Goal: Task Accomplishment & Management: Use online tool/utility

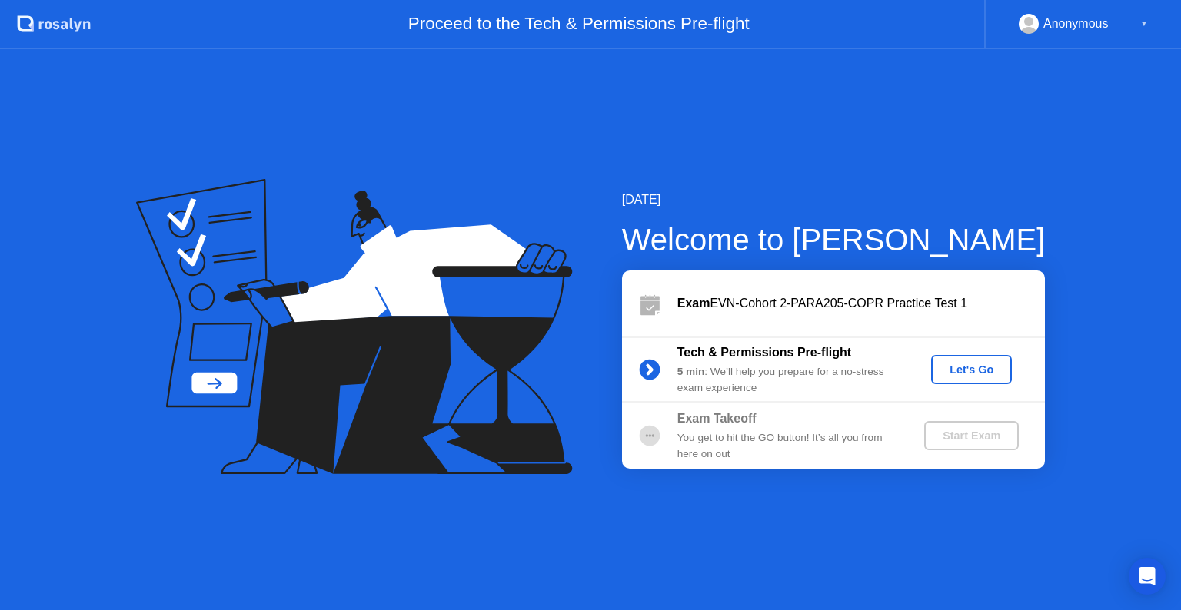
click at [965, 375] on div "Let's Go" at bounding box center [971, 370] width 68 height 12
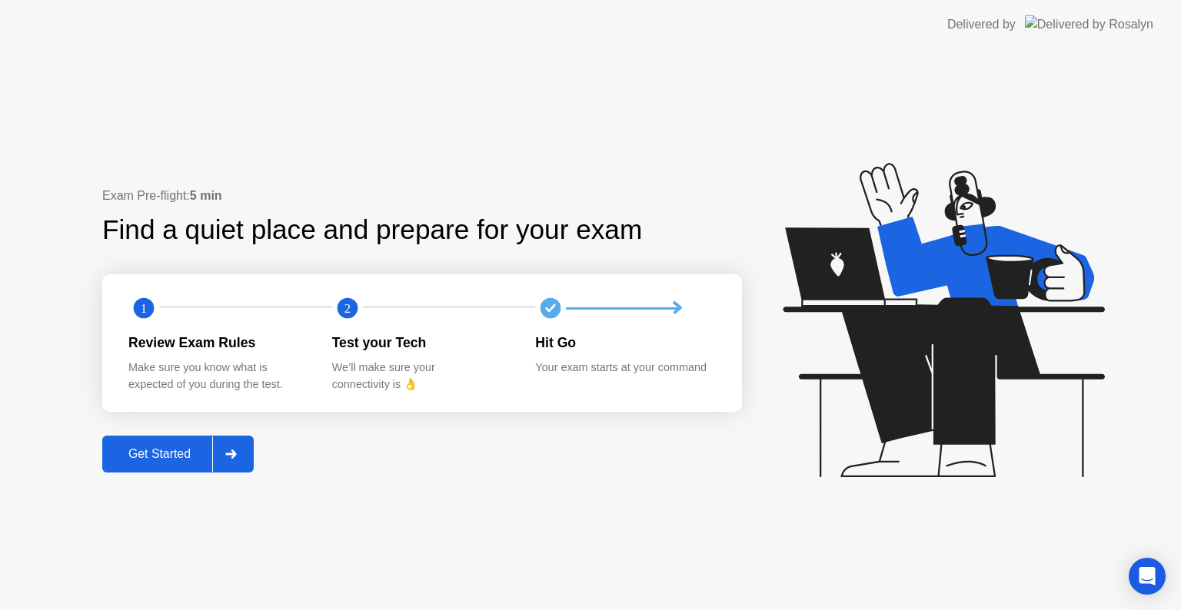
click at [166, 460] on div "Get Started" at bounding box center [159, 454] width 105 height 14
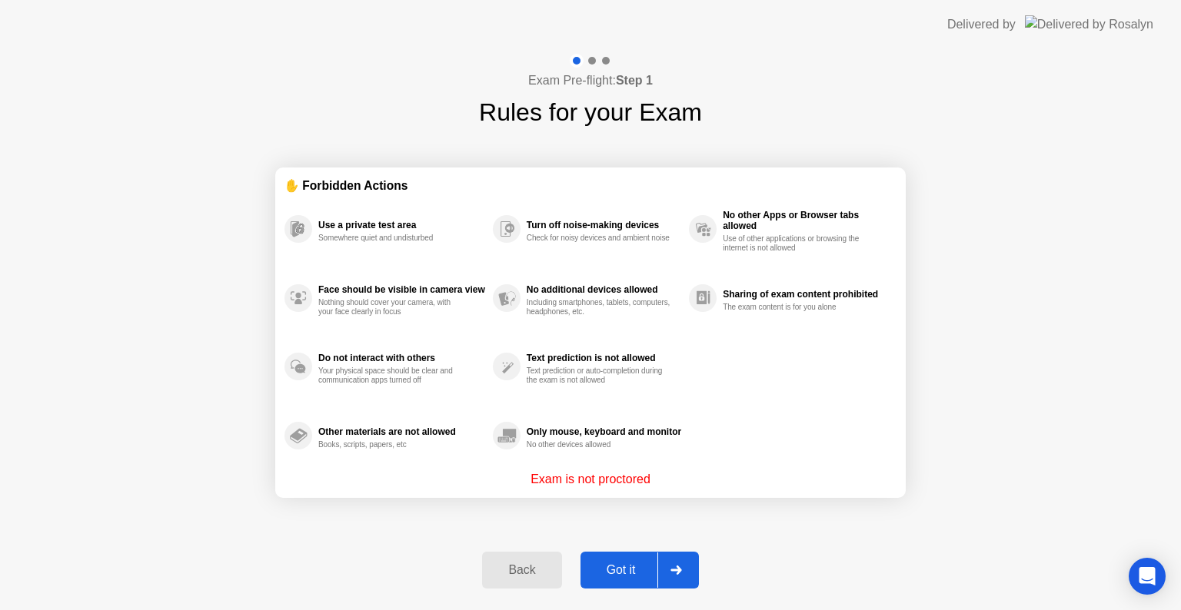
click at [639, 564] on div "Got it" at bounding box center [621, 570] width 72 height 14
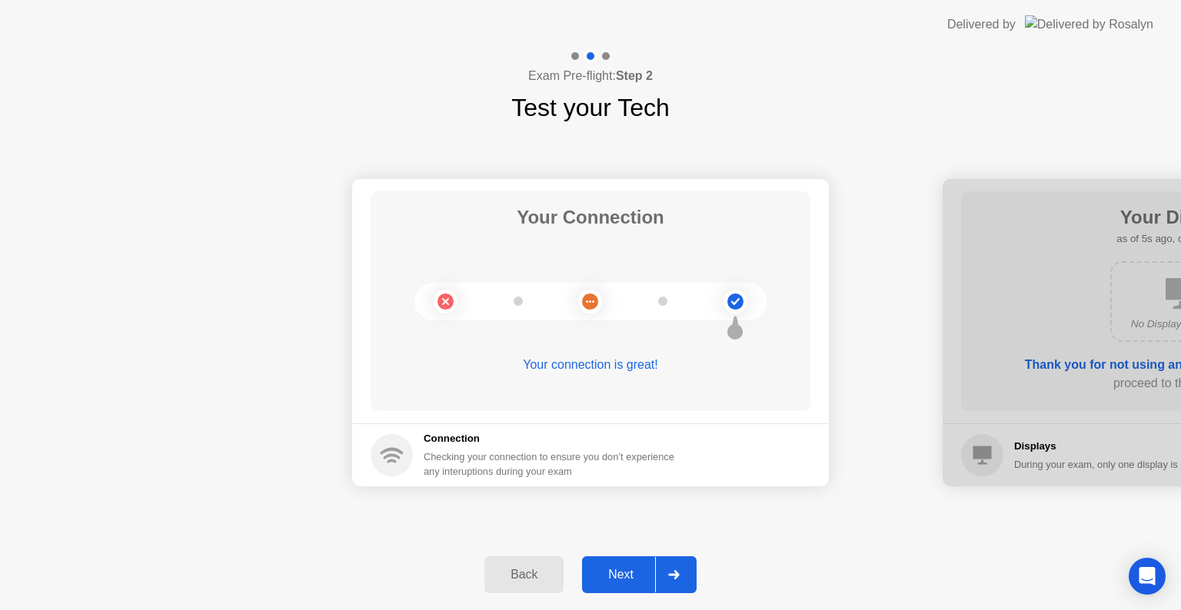
click at [661, 583] on div at bounding box center [673, 574] width 37 height 35
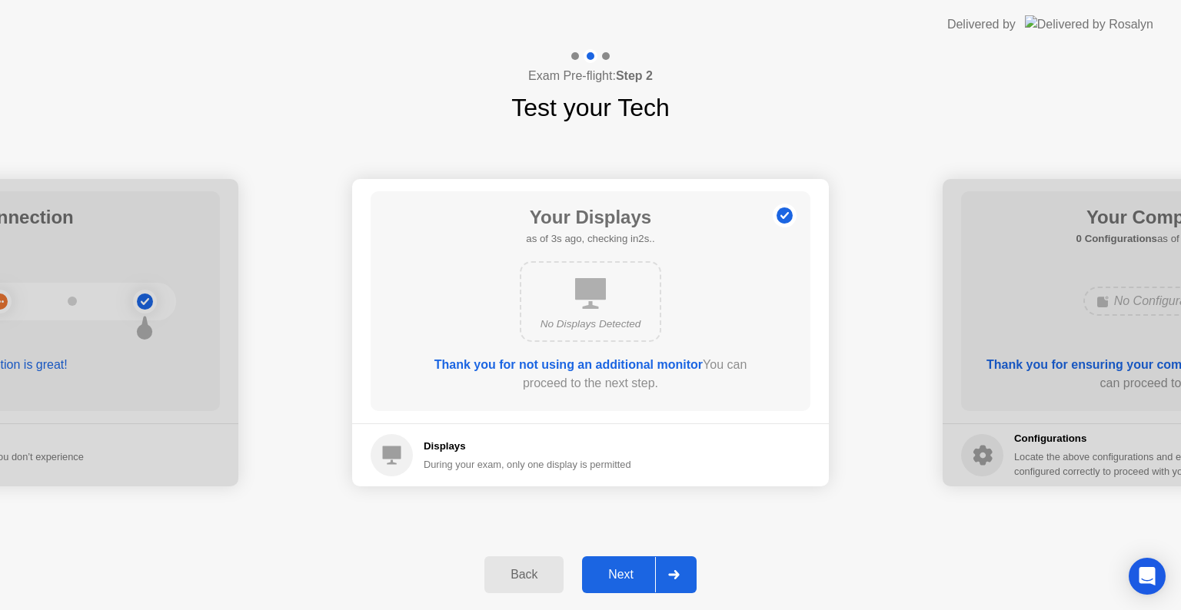
click at [661, 583] on div at bounding box center [673, 574] width 37 height 35
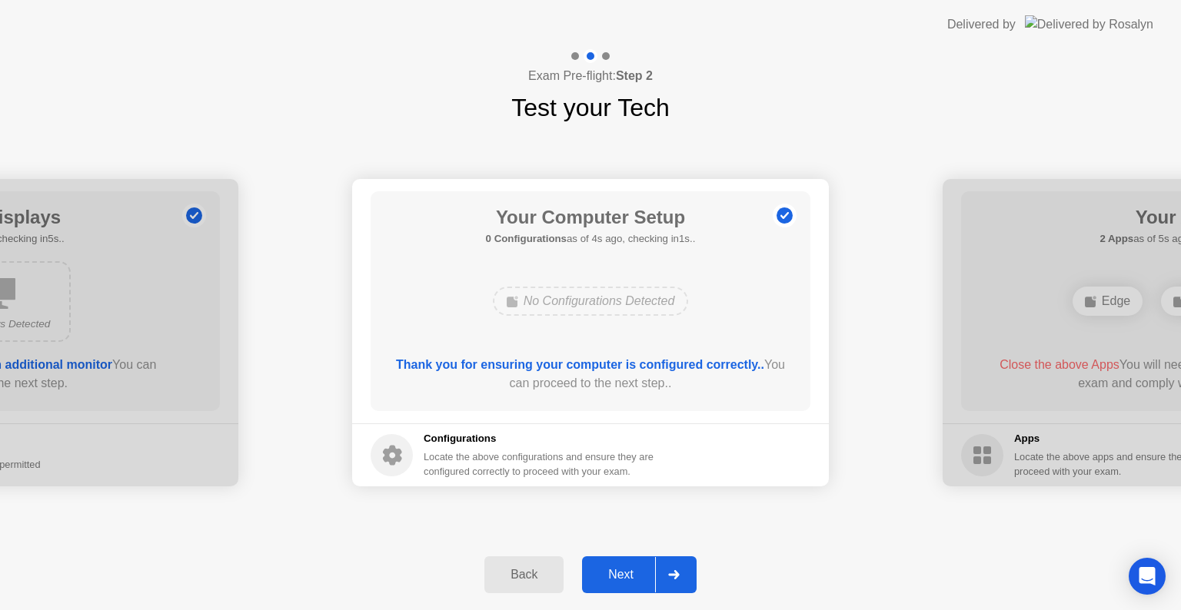
click at [661, 583] on div at bounding box center [673, 574] width 37 height 35
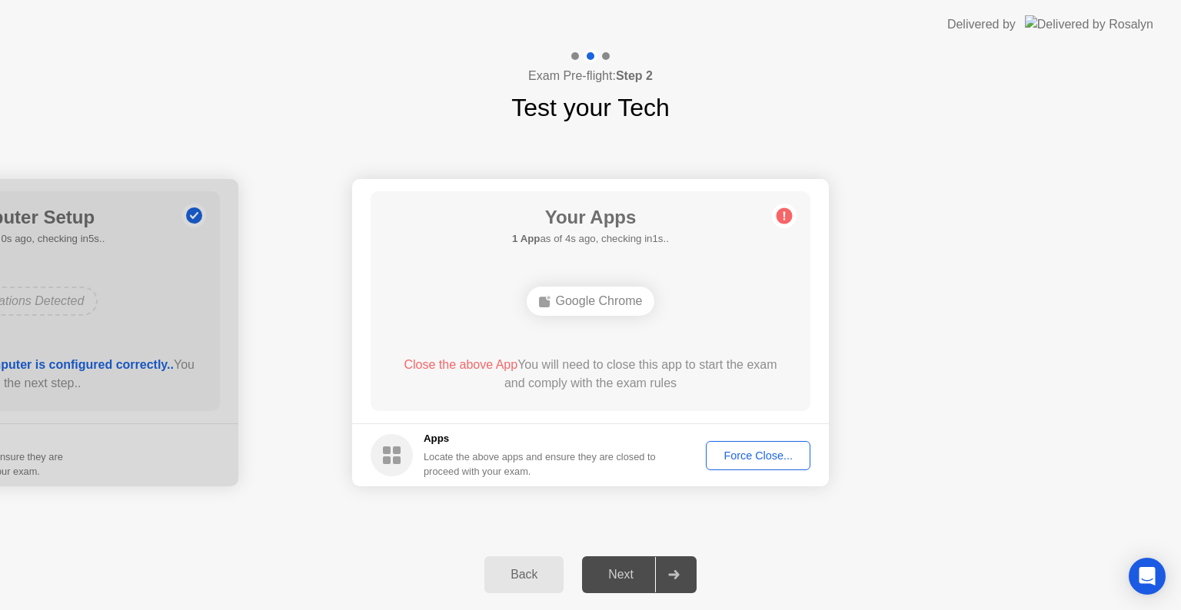
click at [669, 566] on div at bounding box center [673, 574] width 37 height 35
click at [681, 568] on div at bounding box center [673, 574] width 37 height 35
click at [750, 460] on div "Force Close..." at bounding box center [758, 456] width 94 height 12
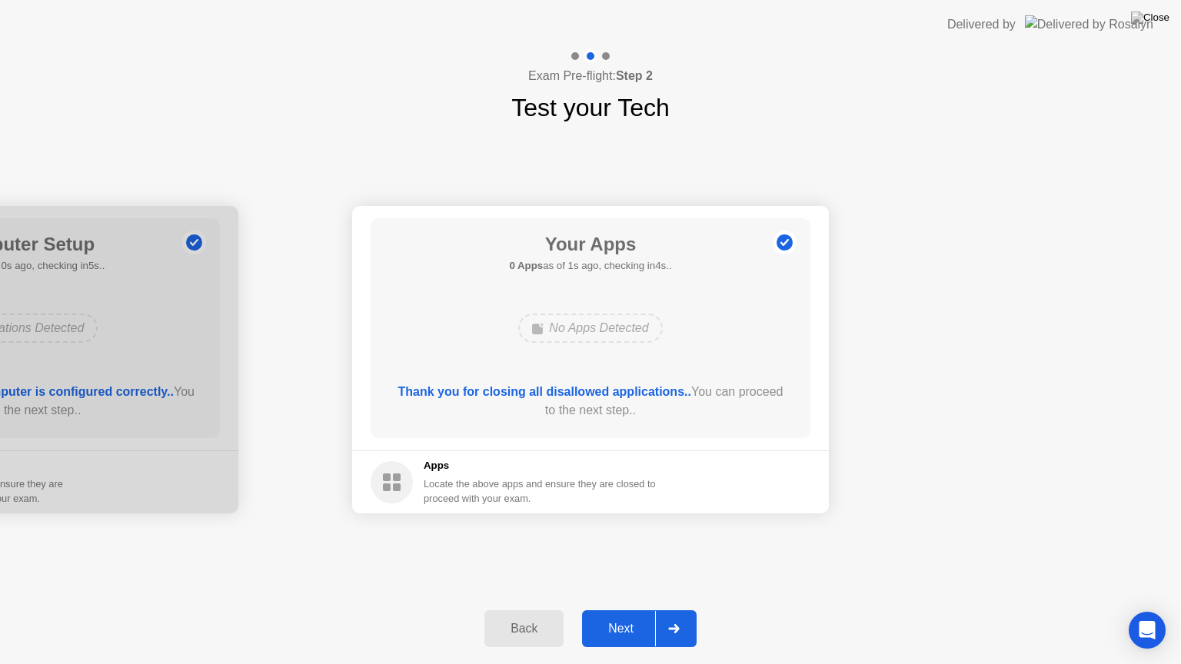
click at [633, 609] on div "Next" at bounding box center [620, 629] width 68 height 14
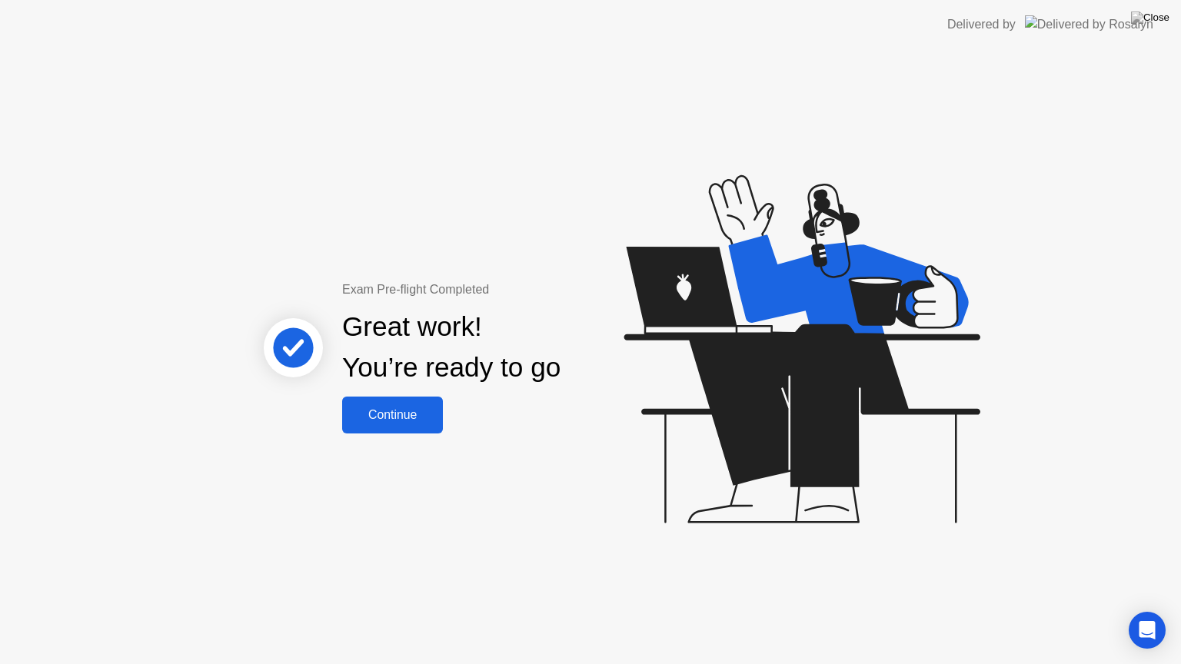
click at [415, 402] on button "Continue" at bounding box center [392, 415] width 101 height 37
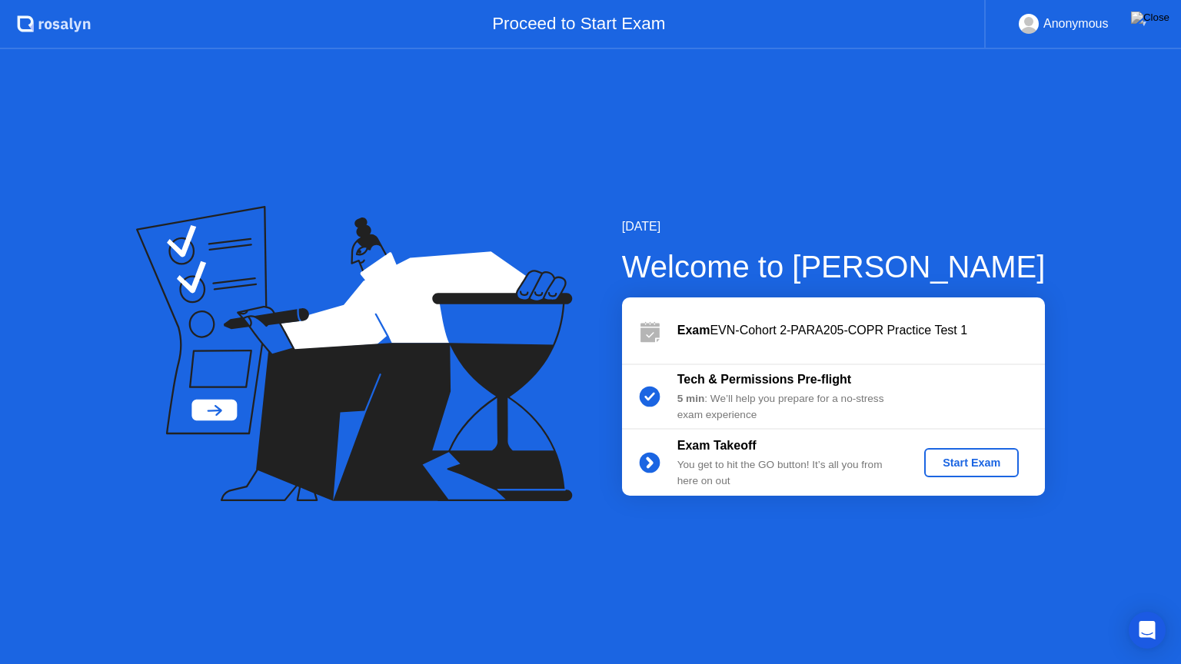
click at [955, 460] on div "Start Exam" at bounding box center [971, 463] width 82 height 12
